Goal: Go to known website: Access a specific website the user already knows

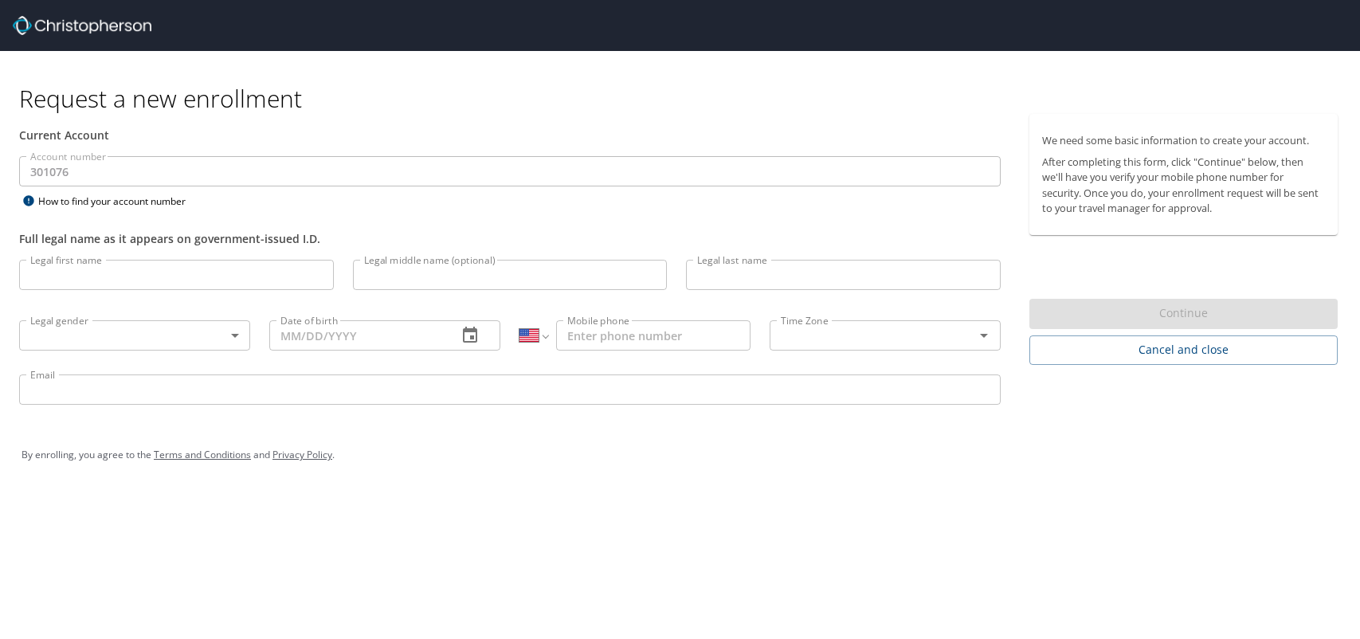
select select "US"
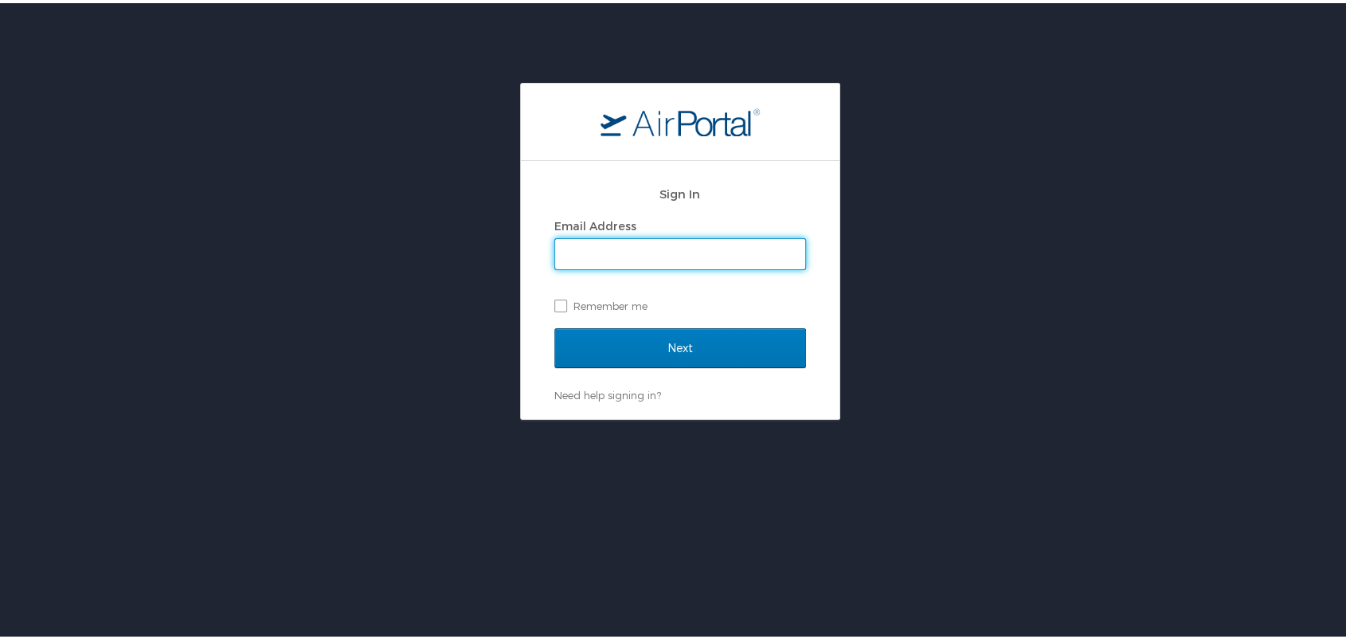
click at [724, 246] on input "Email Address" at bounding box center [680, 251] width 250 height 30
type input "[PERSON_NAME][EMAIL_ADDRESS][PERSON_NAME][DOMAIN_NAME]"
click at [627, 306] on label "Remember me" at bounding box center [680, 303] width 252 height 24
click at [565, 306] on input "Remember me" at bounding box center [559, 301] width 10 height 10
checkbox input "true"
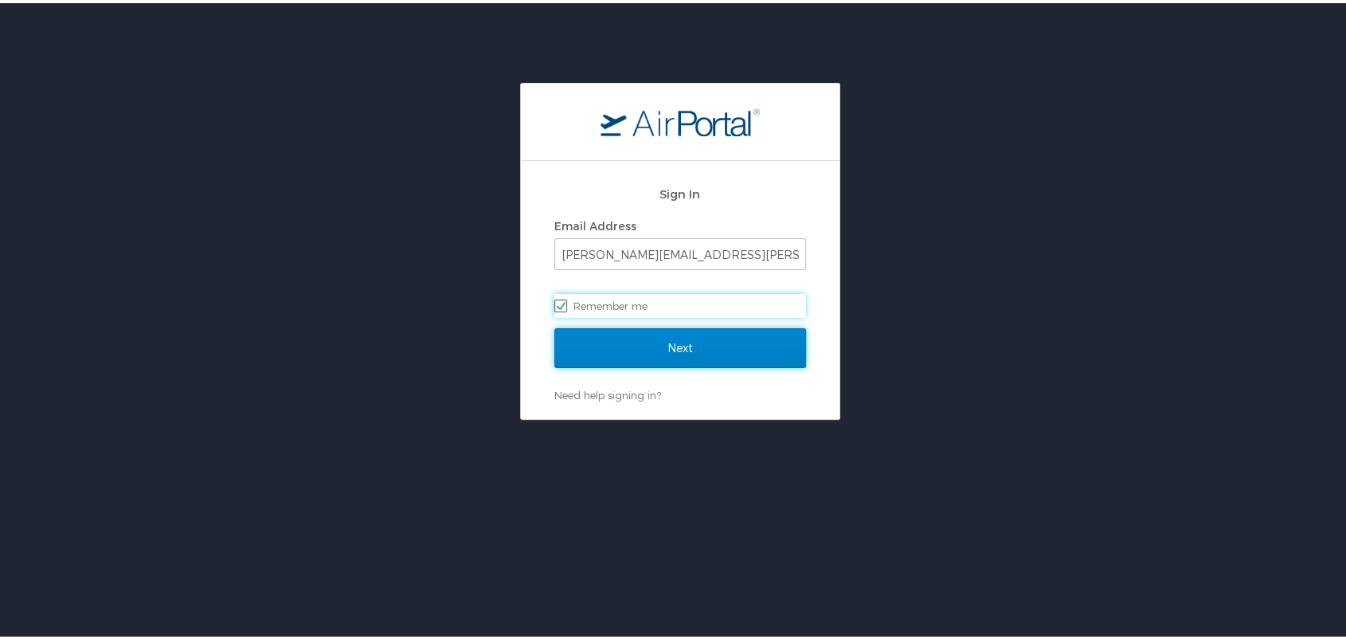
click at [652, 334] on input "Next" at bounding box center [680, 345] width 252 height 40
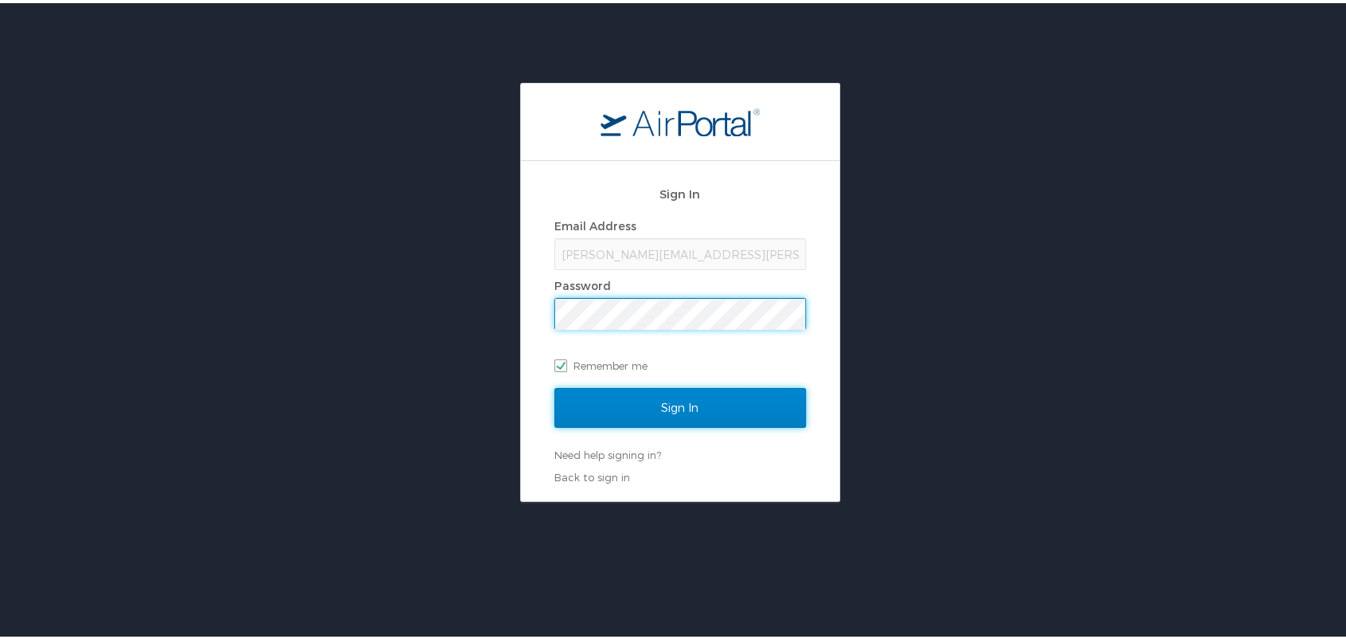
click at [720, 403] on input "Sign In" at bounding box center [680, 405] width 252 height 40
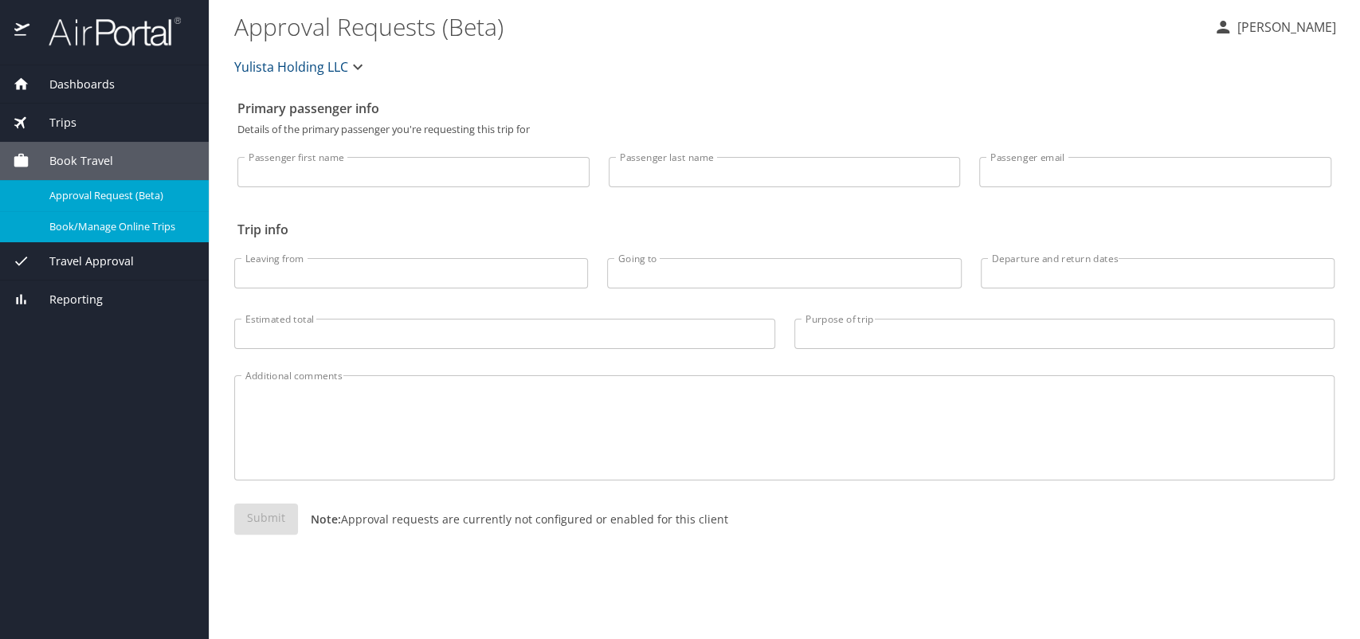
click at [112, 226] on span "Book/Manage Online Trips" at bounding box center [119, 226] width 140 height 15
